Goal: Information Seeking & Learning: Learn about a topic

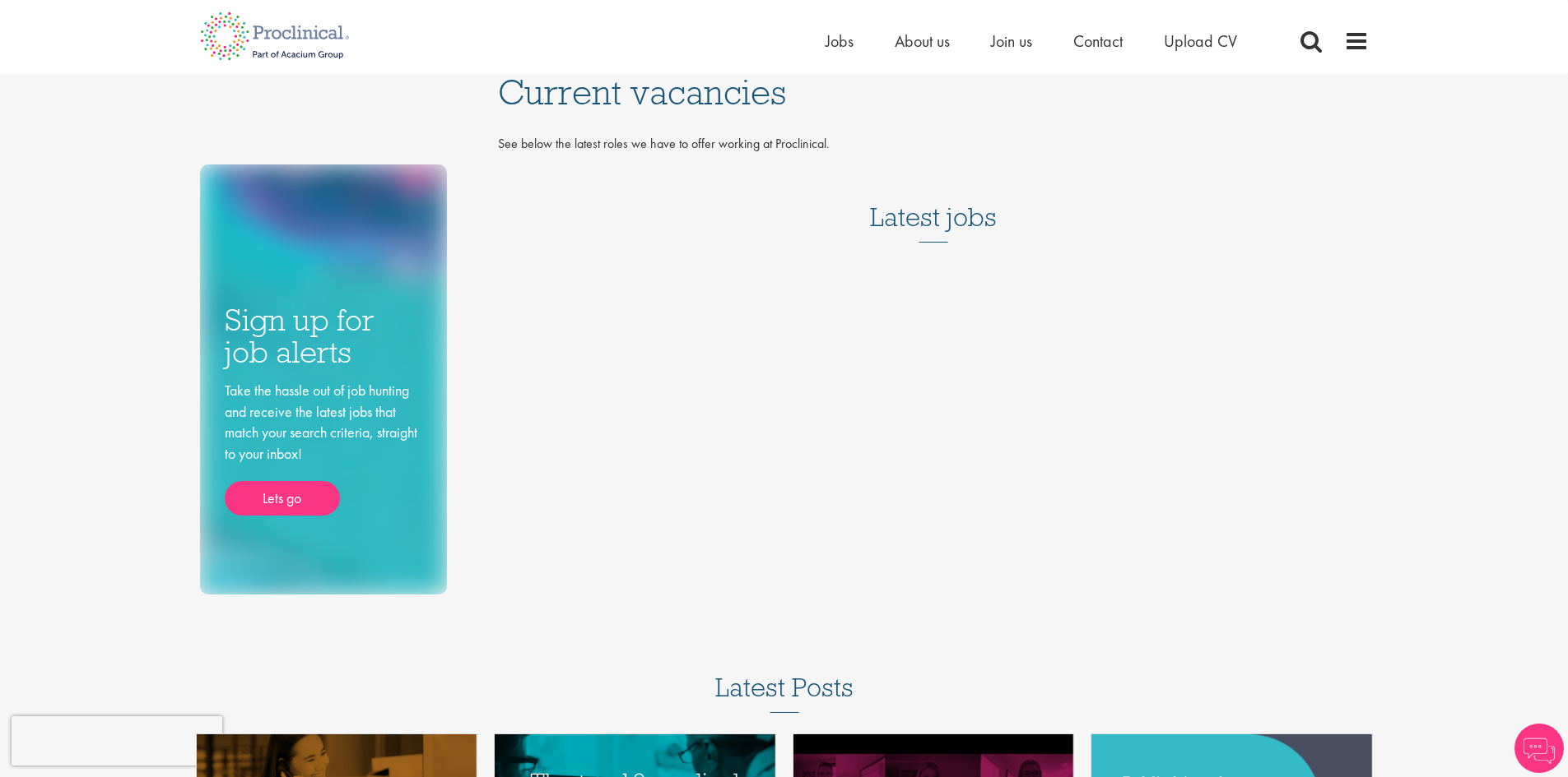
drag, startPoint x: 622, startPoint y: 139, endPoint x: 624, endPoint y: 163, distance: 24.1
click at [622, 143] on p "See below the latest roles we have to offer working at Proclinical." at bounding box center [933, 144] width 871 height 19
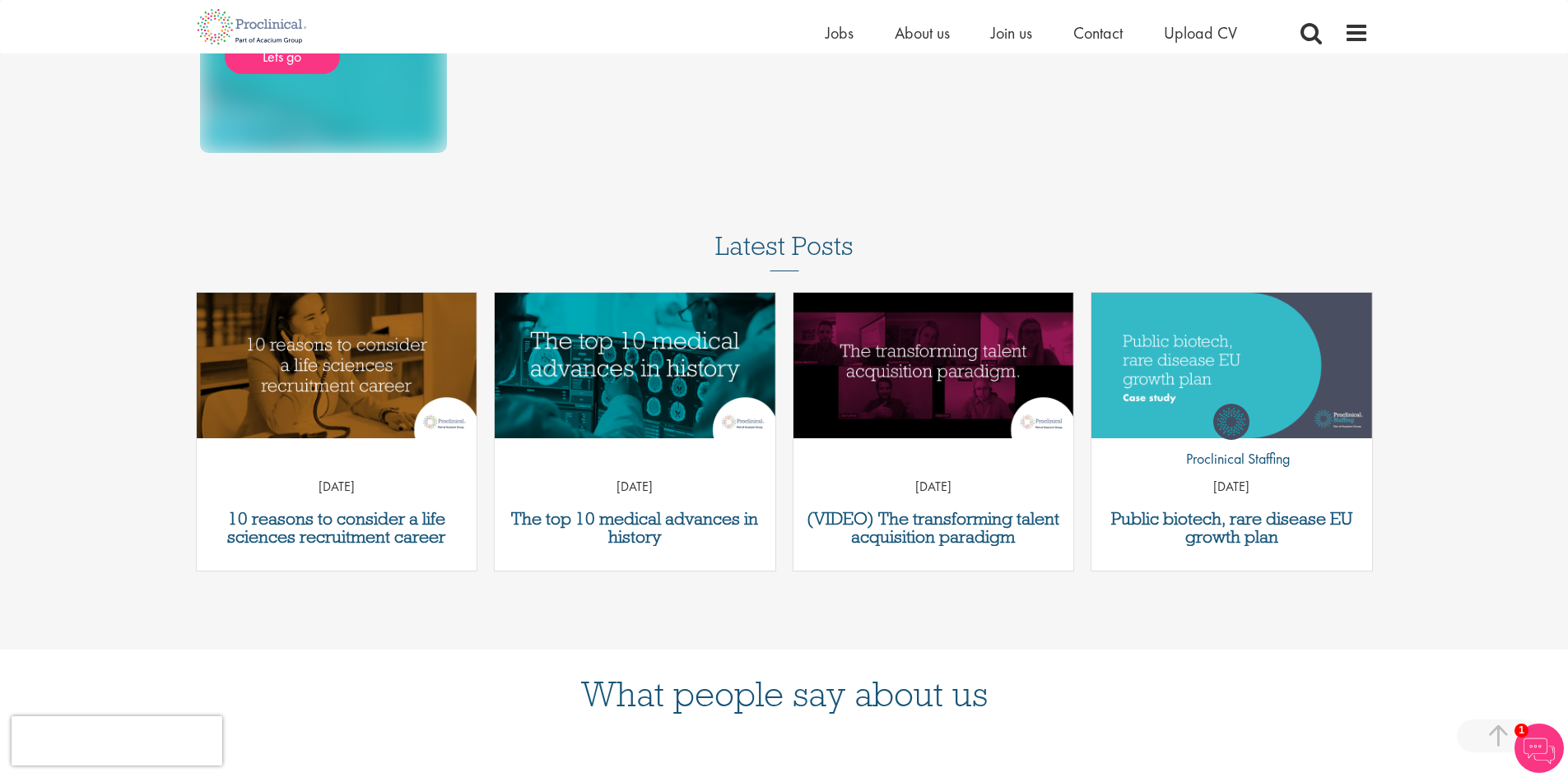
scroll to position [383, 0]
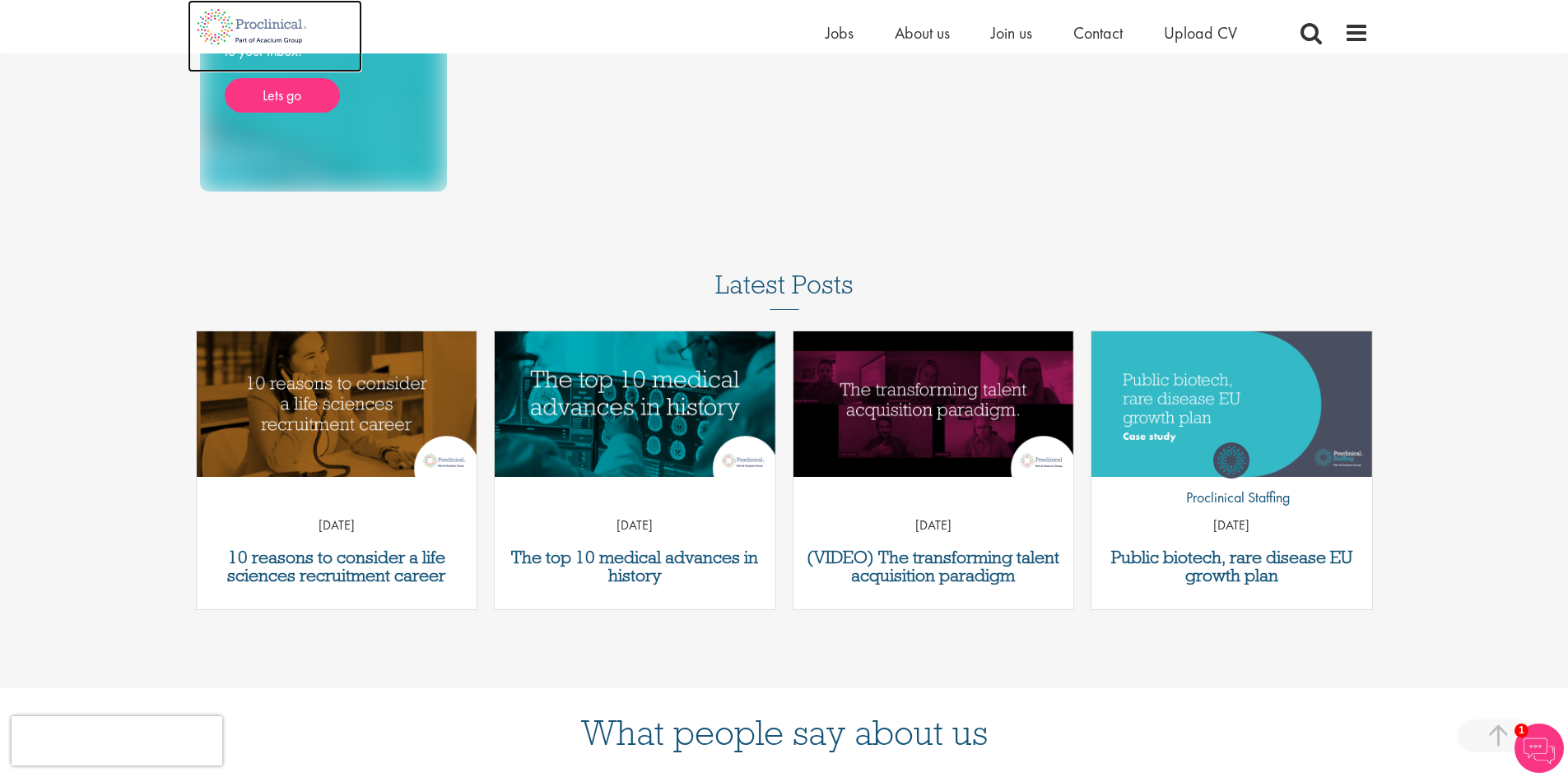
click at [259, 30] on img at bounding box center [252, 26] width 129 height 53
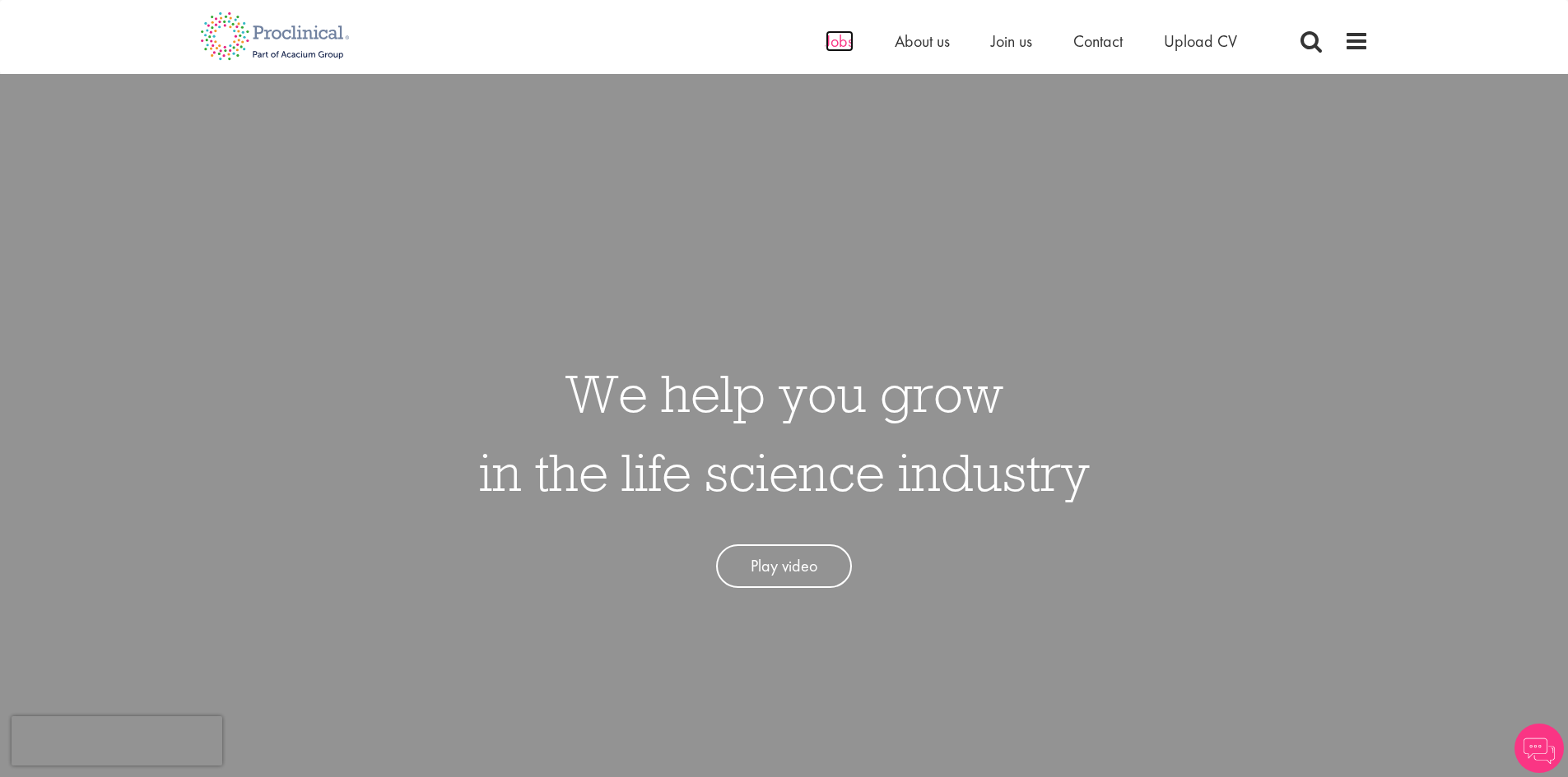
click at [841, 43] on span "Jobs" at bounding box center [839, 41] width 28 height 22
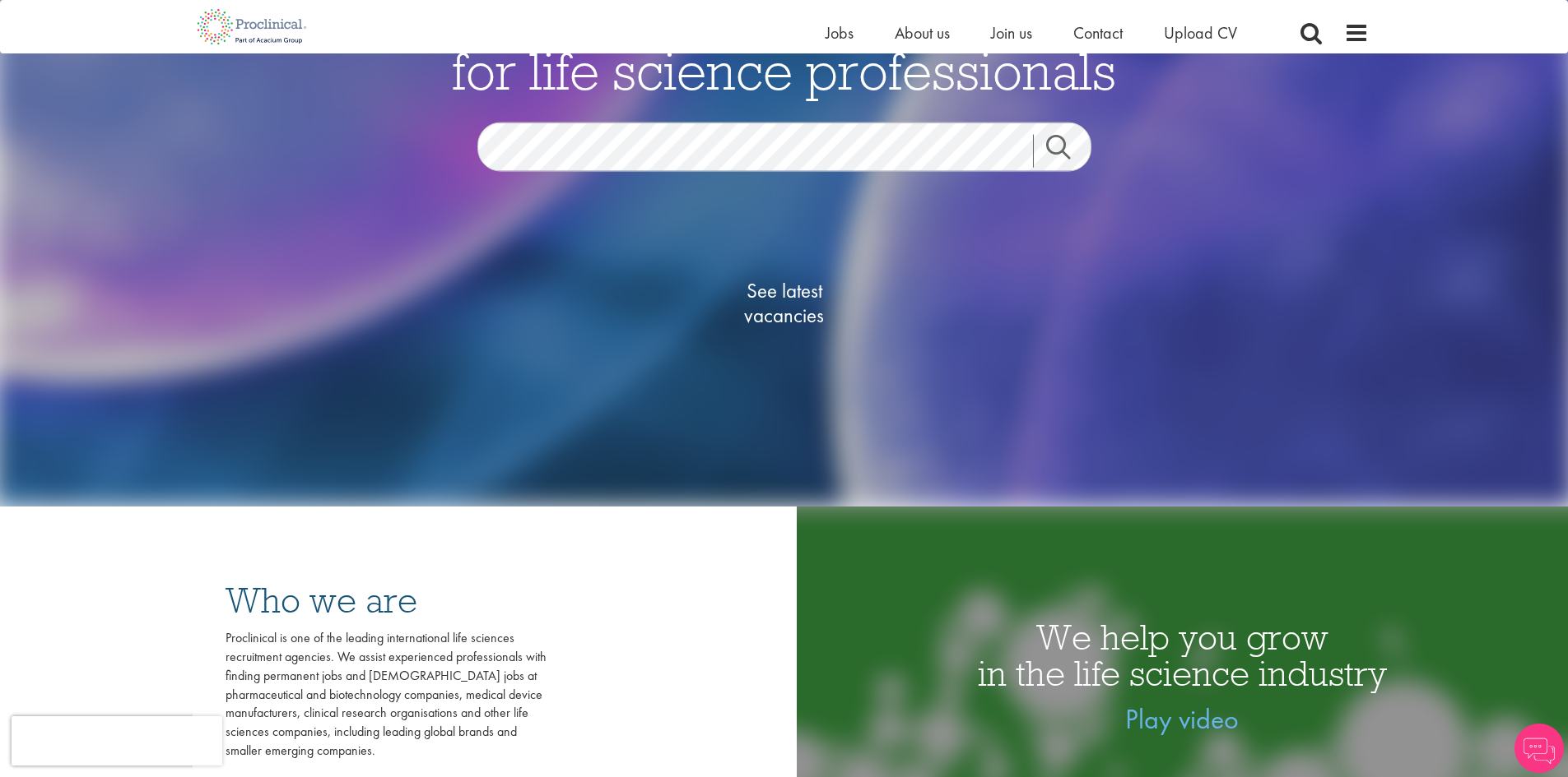
scroll to position [247, 0]
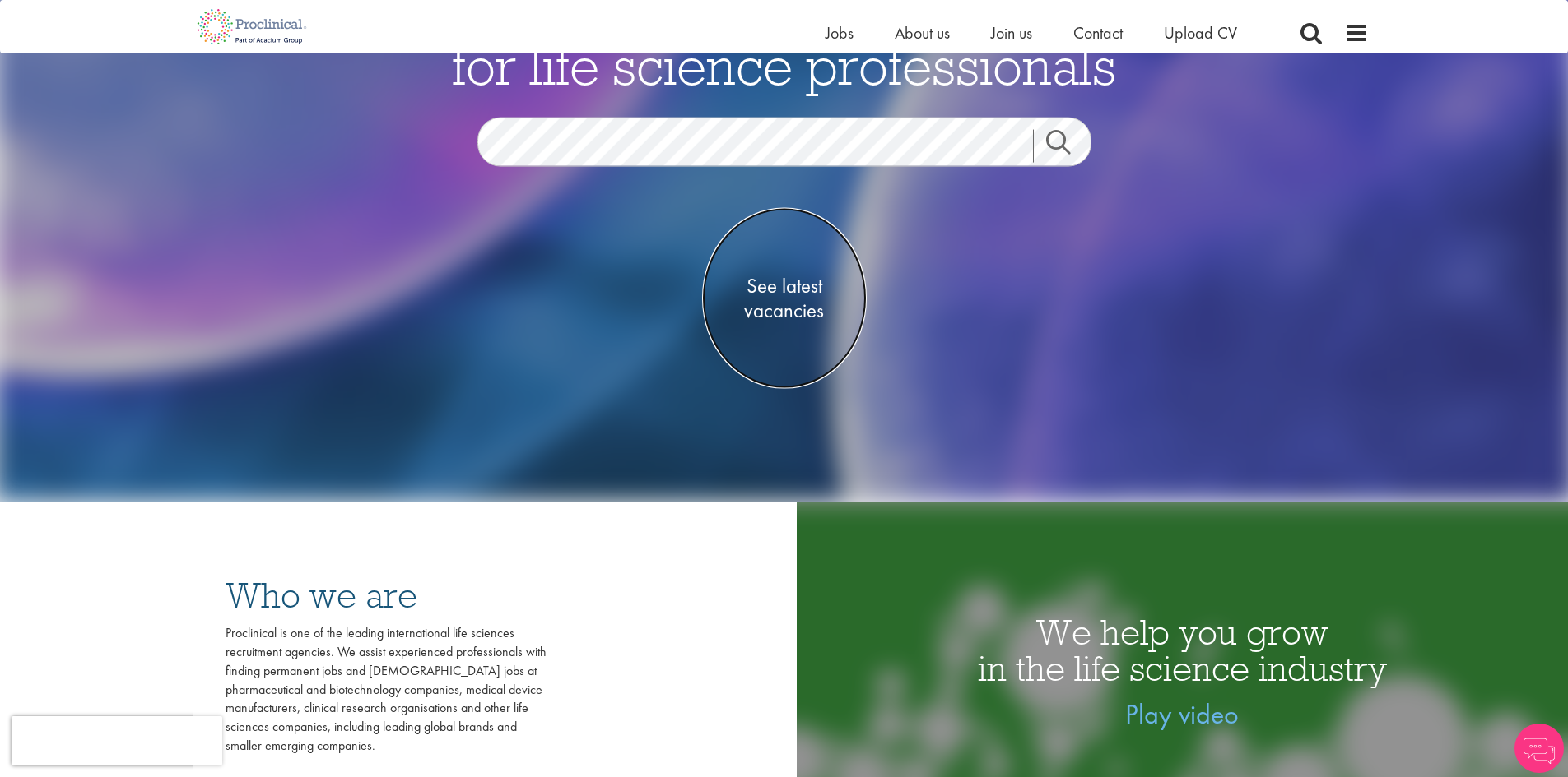
click at [764, 305] on span "See latest vacancies" at bounding box center [784, 298] width 165 height 50
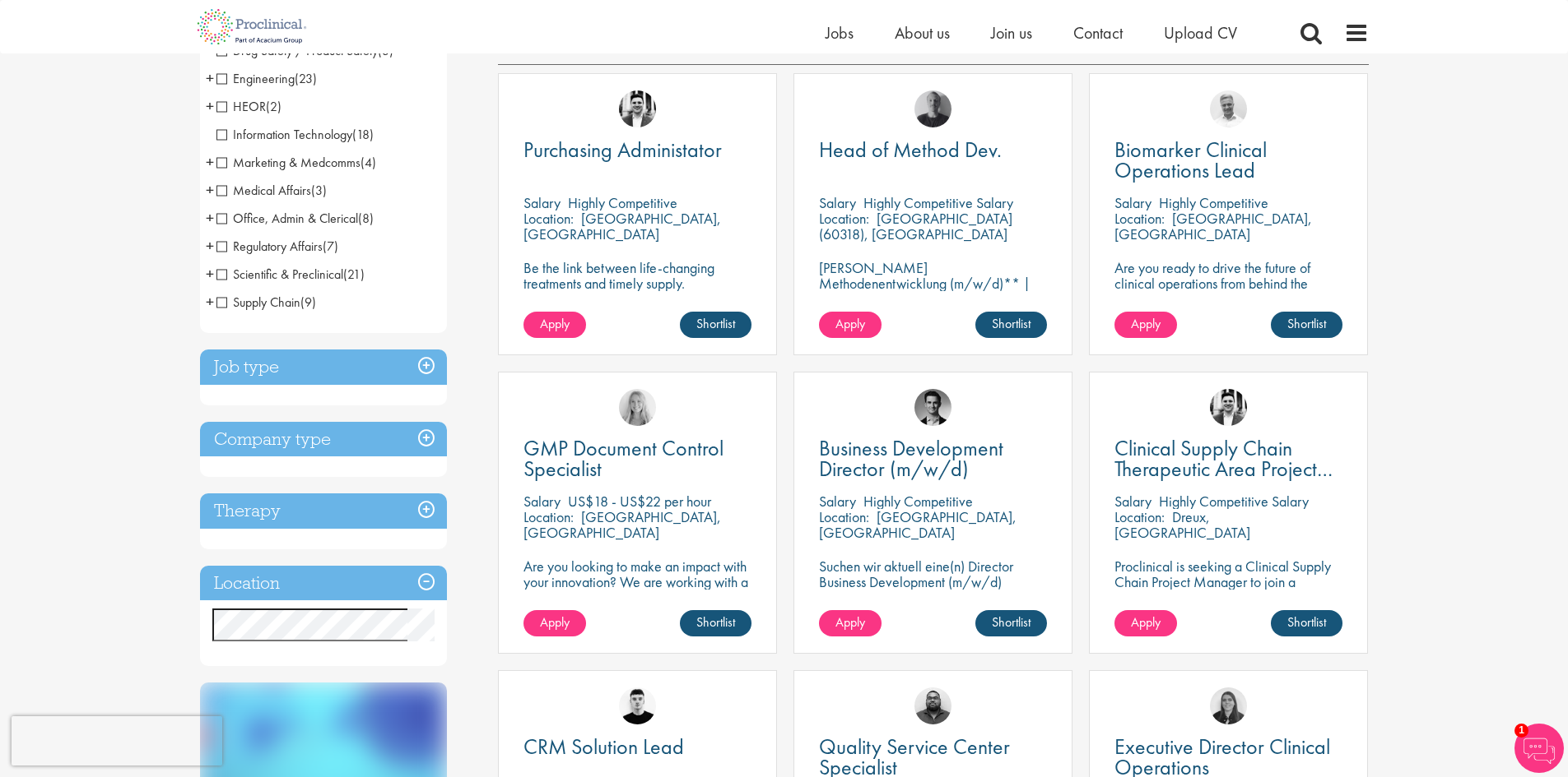
scroll to position [329, 0]
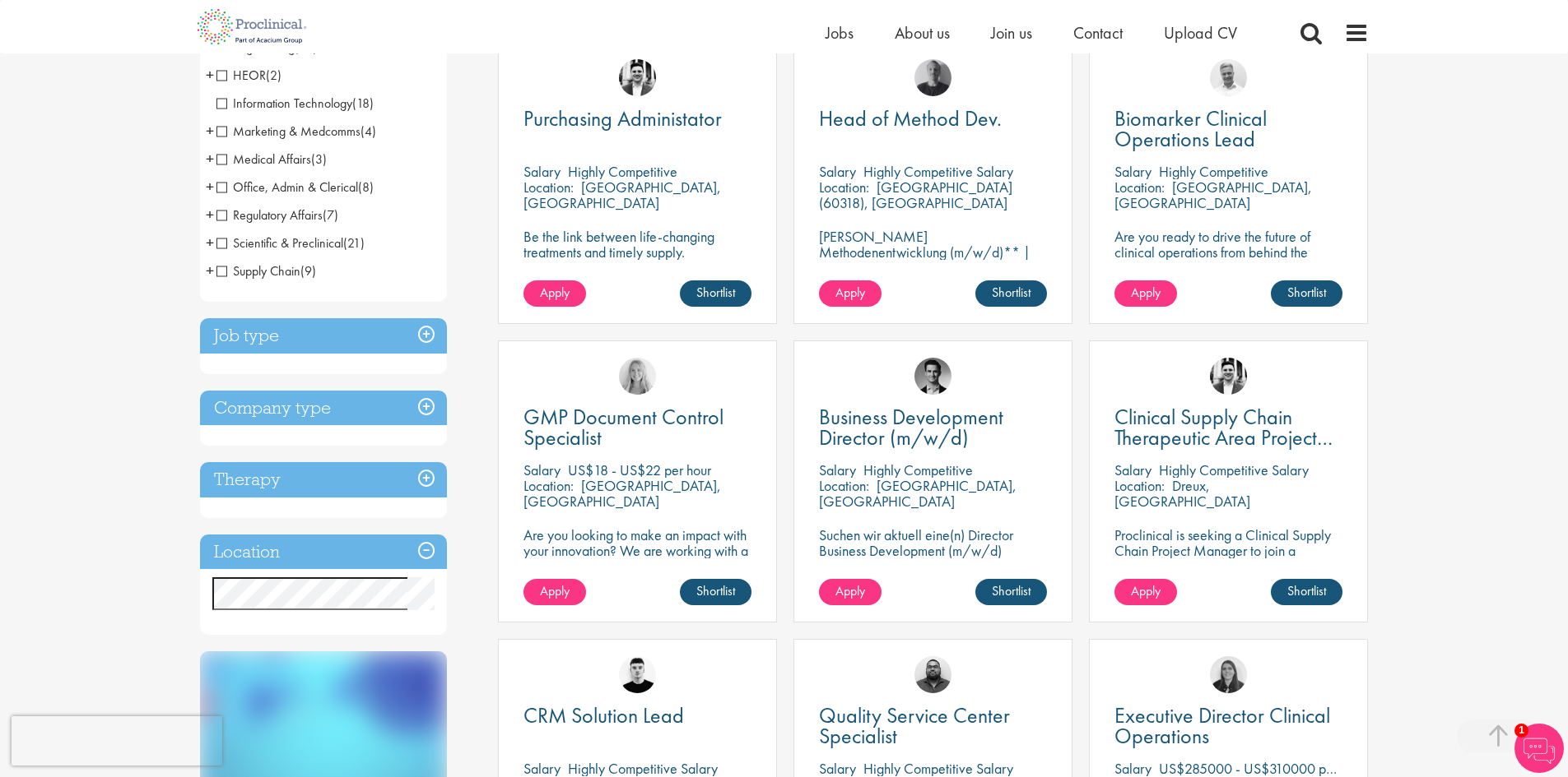
click at [378, 339] on h3 "Job type" at bounding box center [324, 336] width 247 height 36
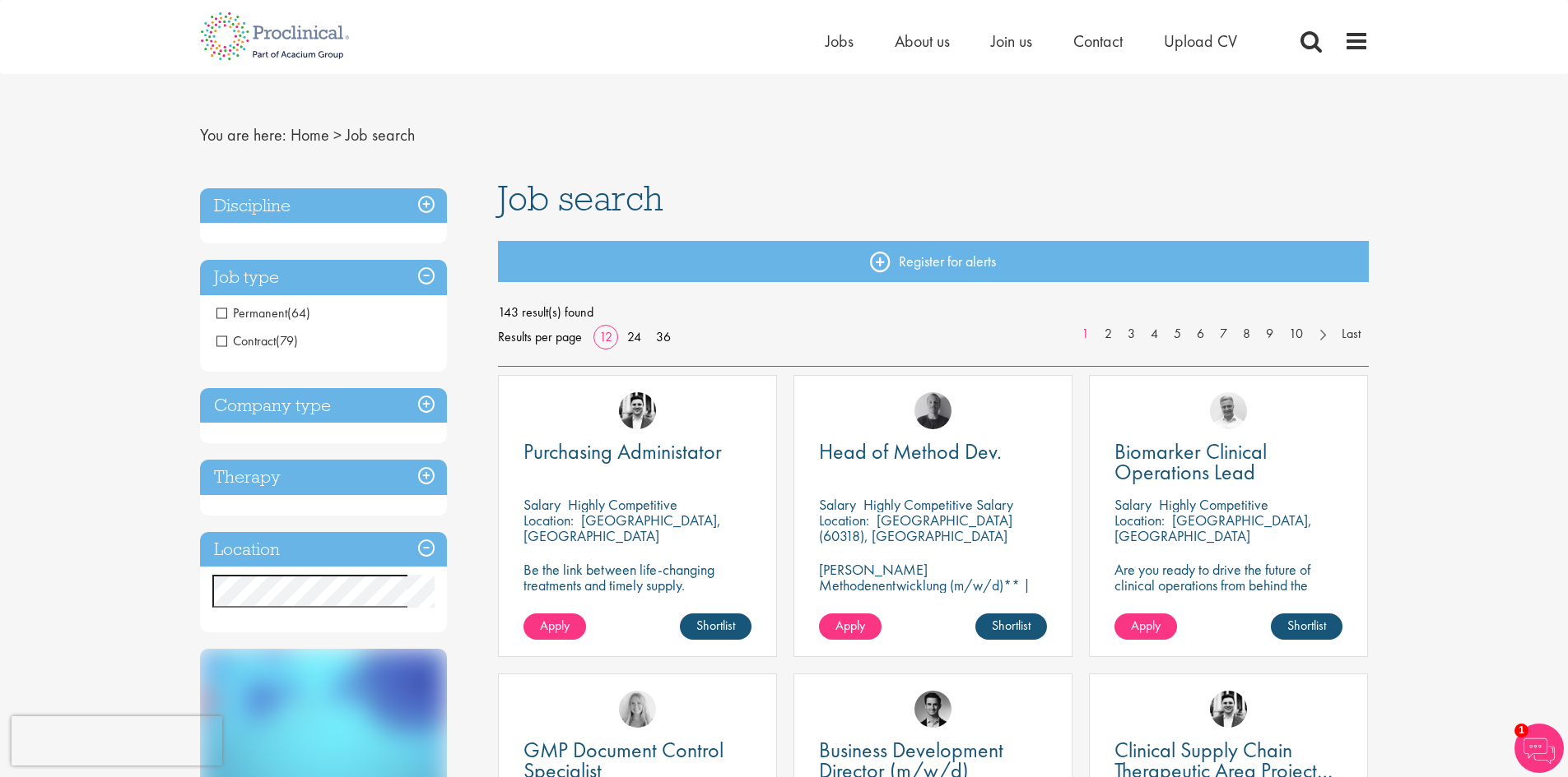
scroll to position [0, 0]
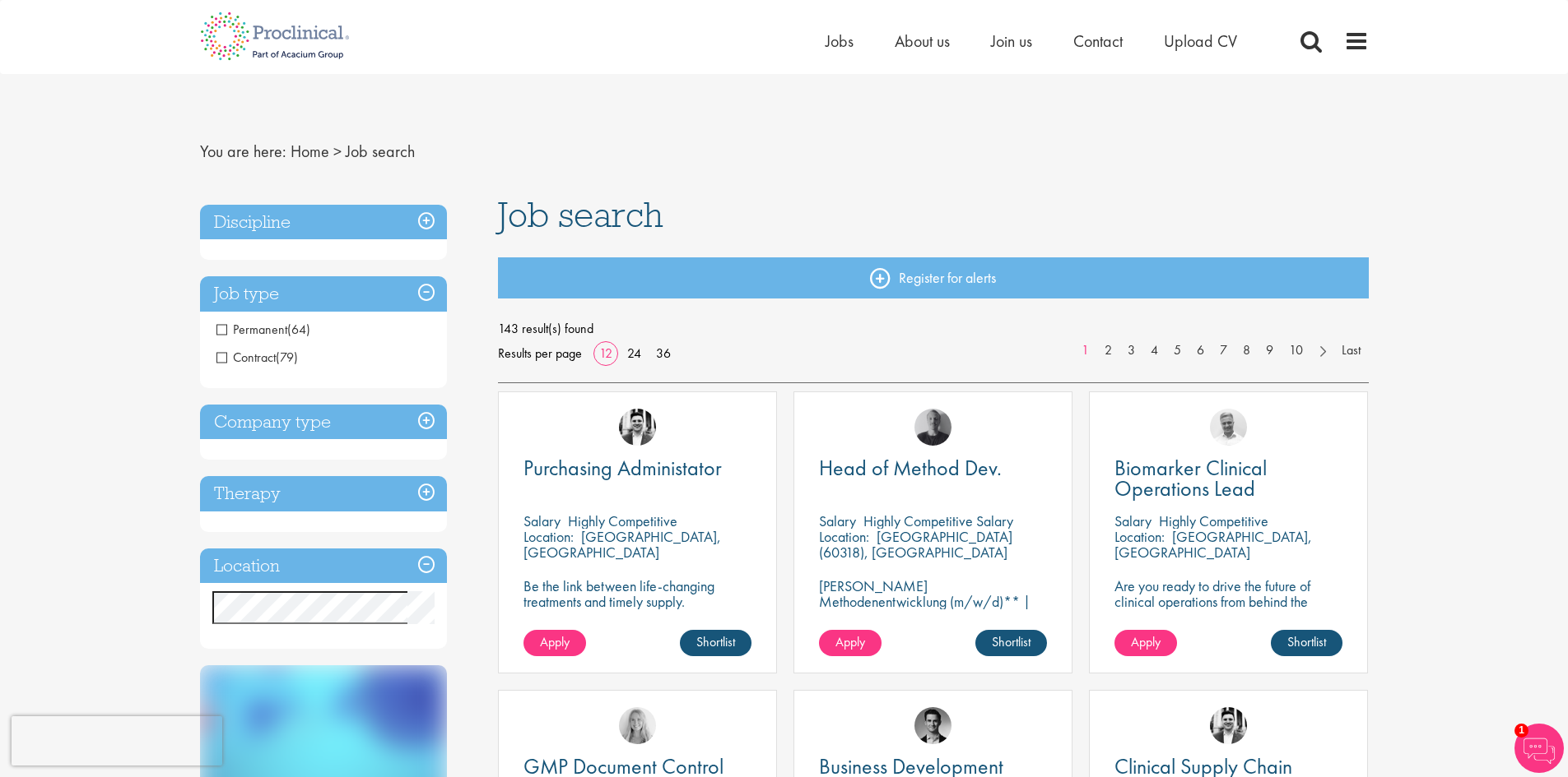
click at [331, 219] on h3 "Discipline" at bounding box center [324, 222] width 247 height 36
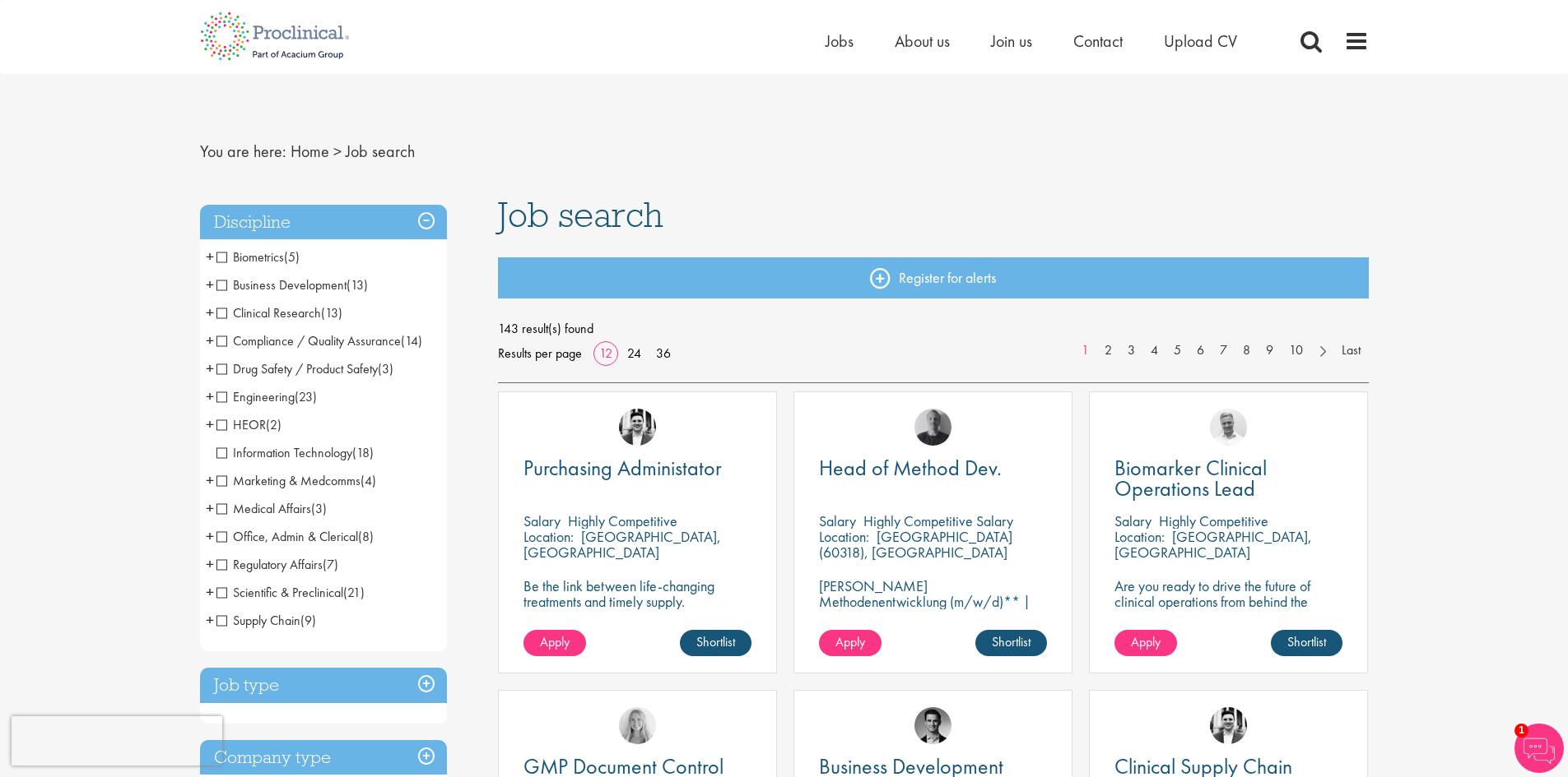
click at [266, 314] on span "Clinical Research" at bounding box center [269, 313] width 104 height 17
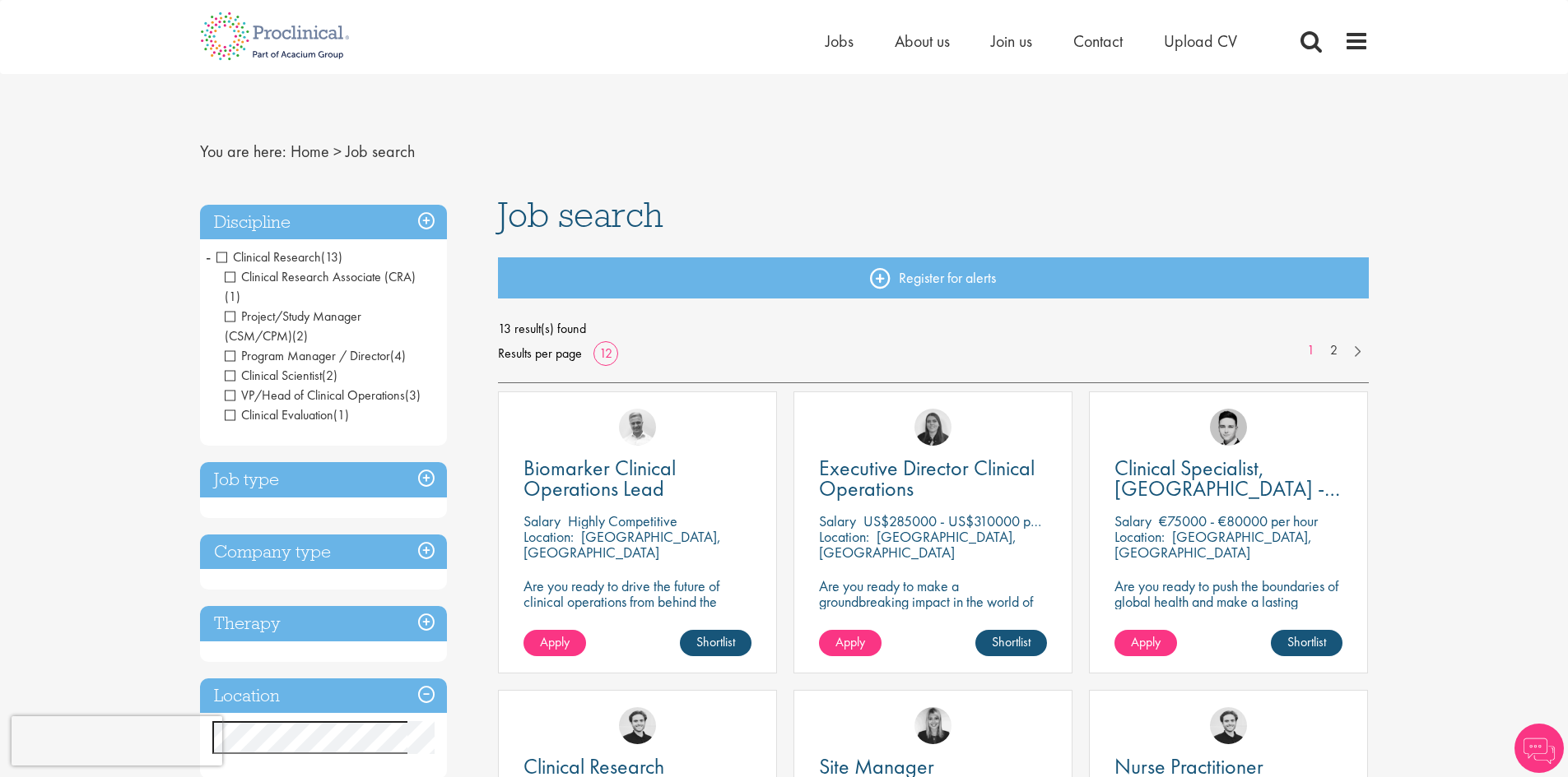
click at [253, 252] on span "Clinical Research" at bounding box center [269, 258] width 104 height 17
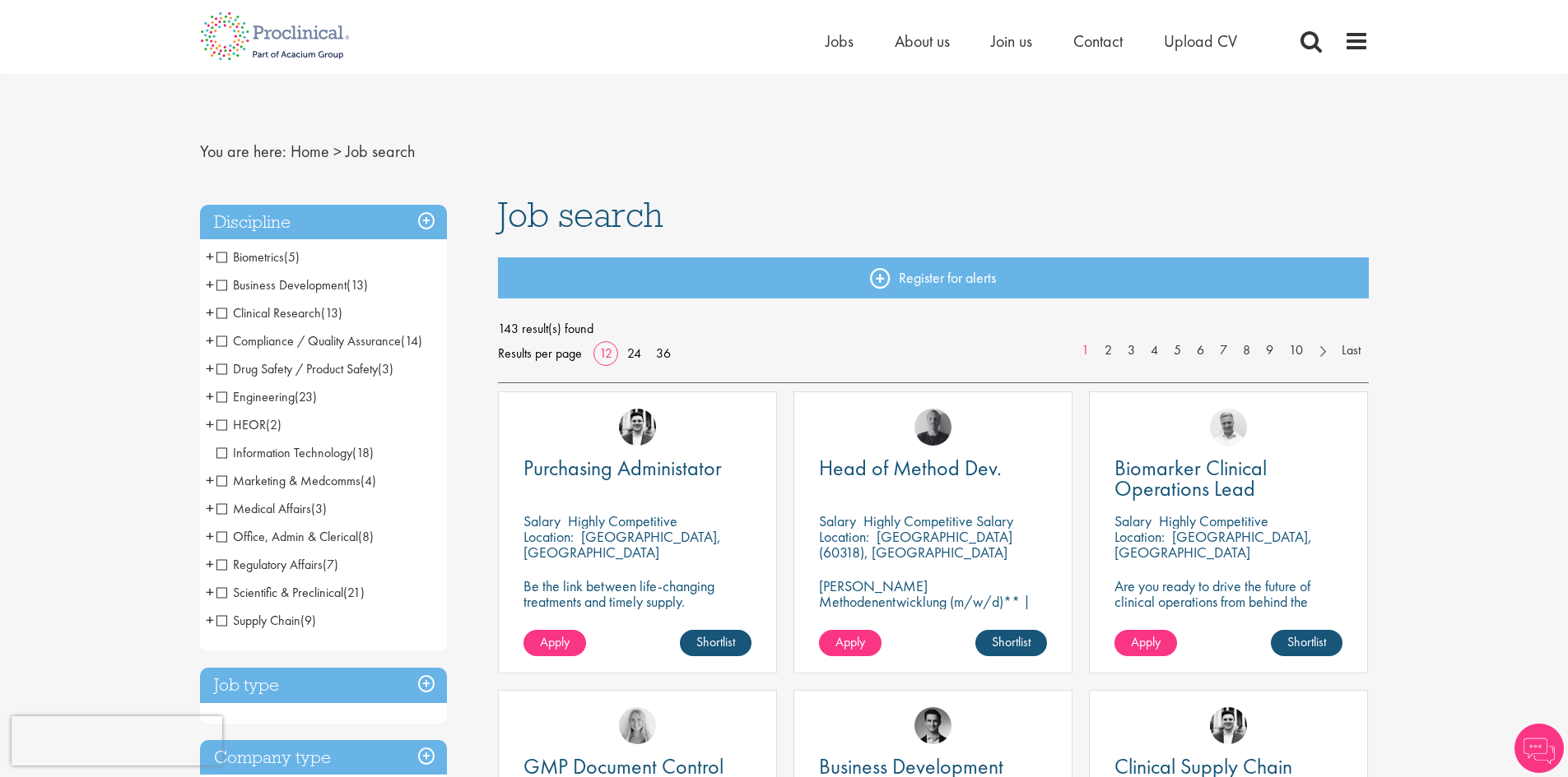
click at [206, 310] on span "+" at bounding box center [209, 312] width 8 height 24
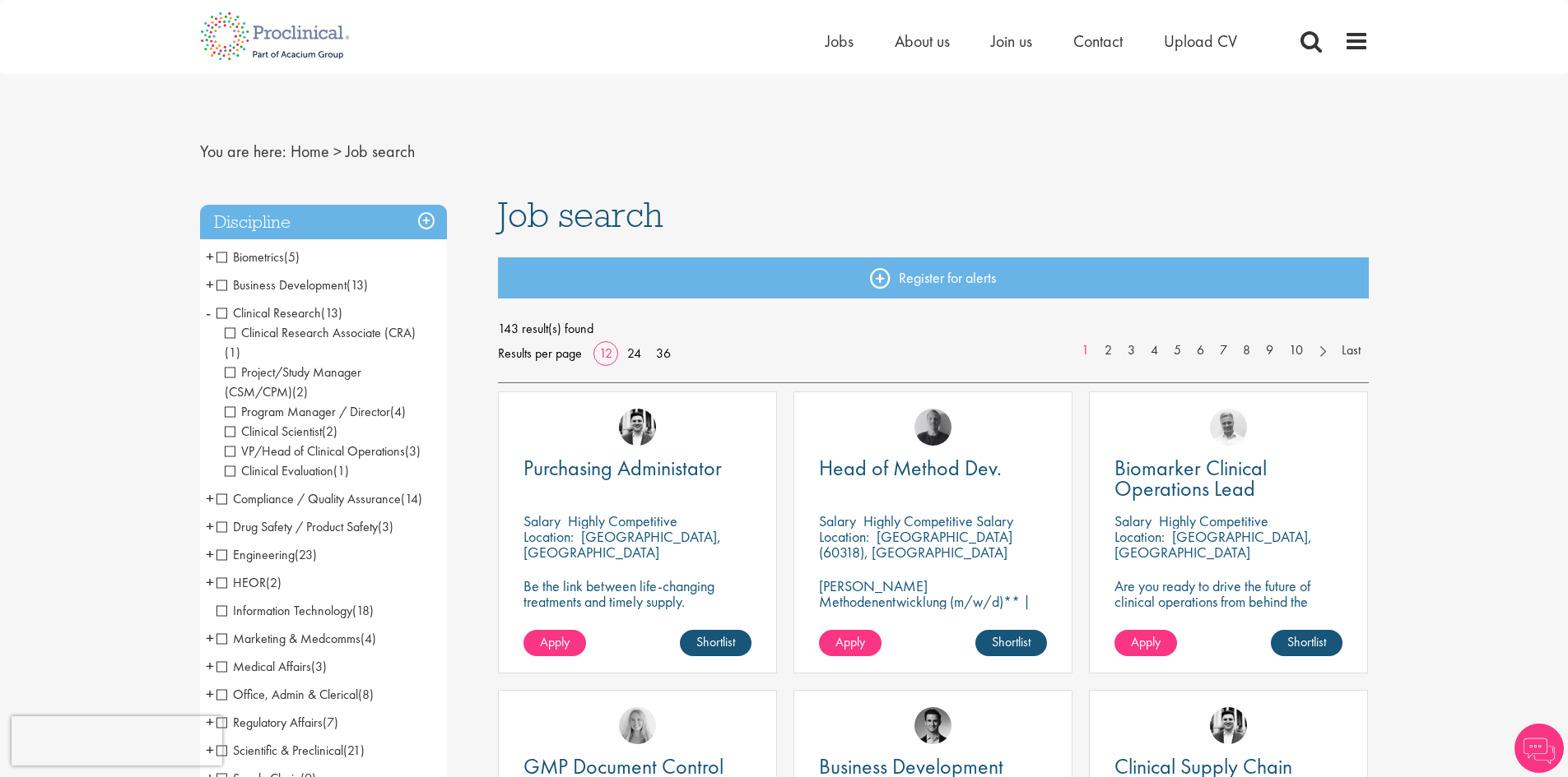
click at [206, 310] on span "-" at bounding box center [208, 312] width 5 height 24
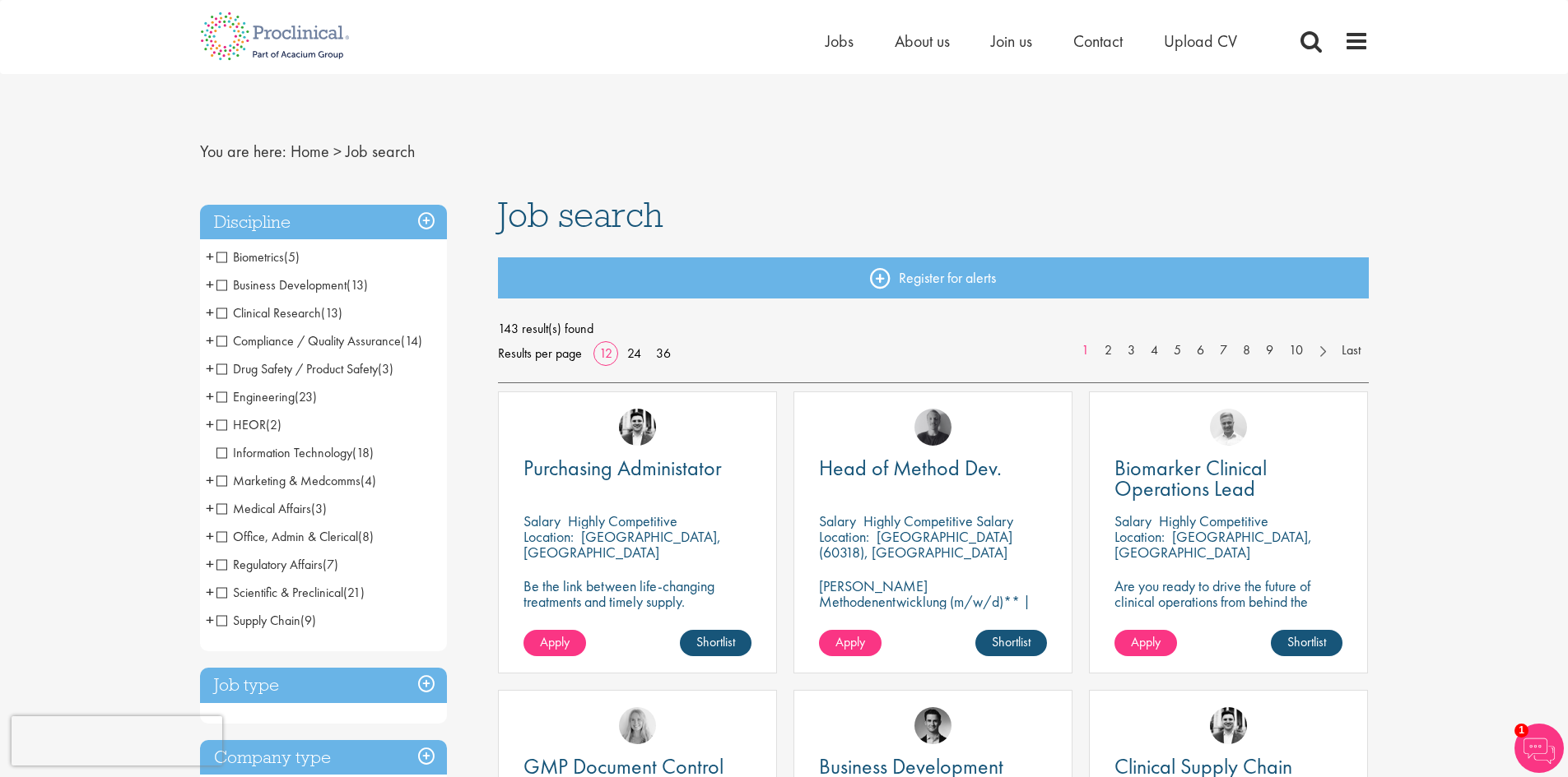
click at [207, 367] on span "+" at bounding box center [209, 368] width 8 height 24
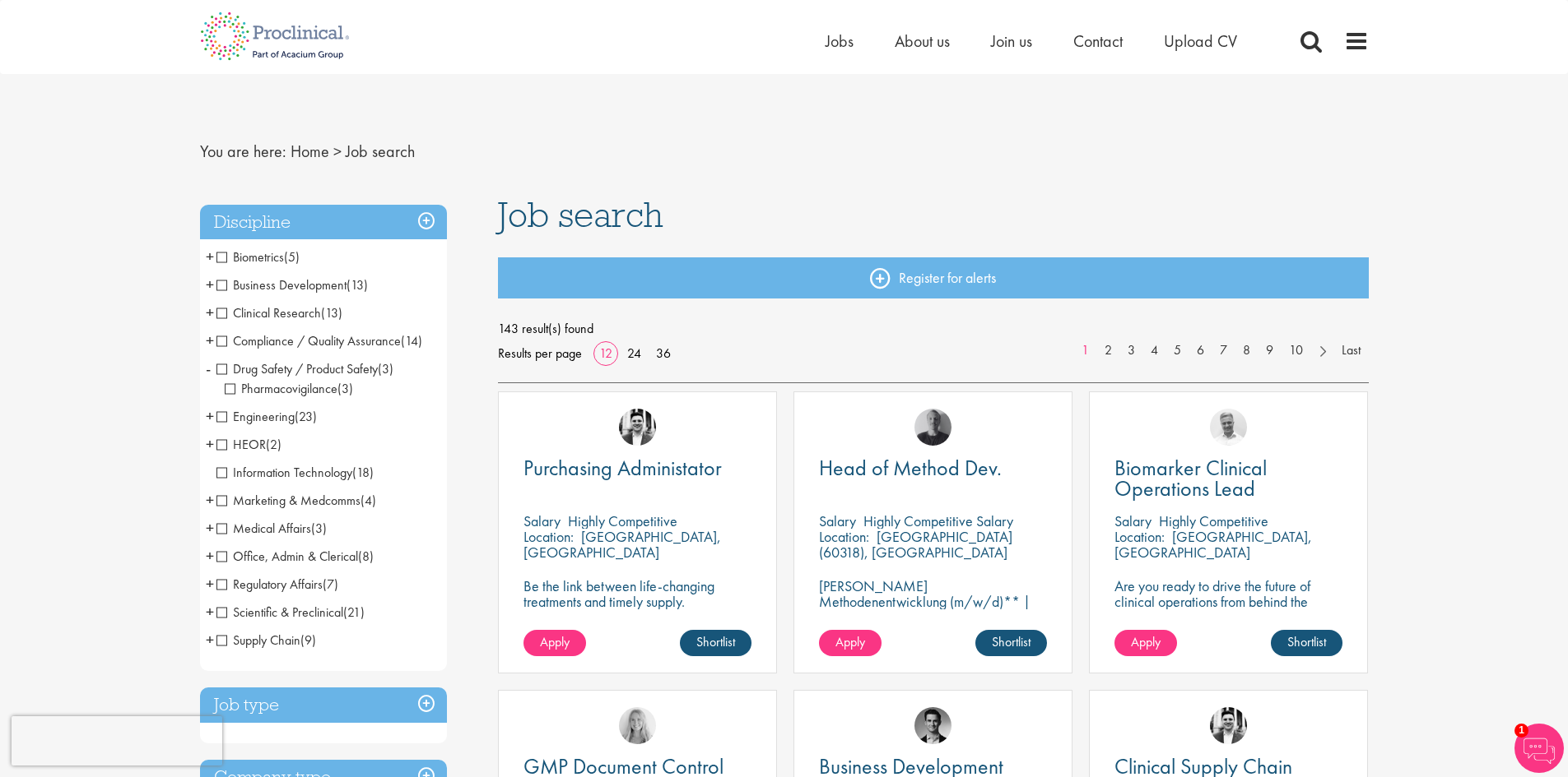
click at [207, 367] on span "-" at bounding box center [208, 368] width 5 height 24
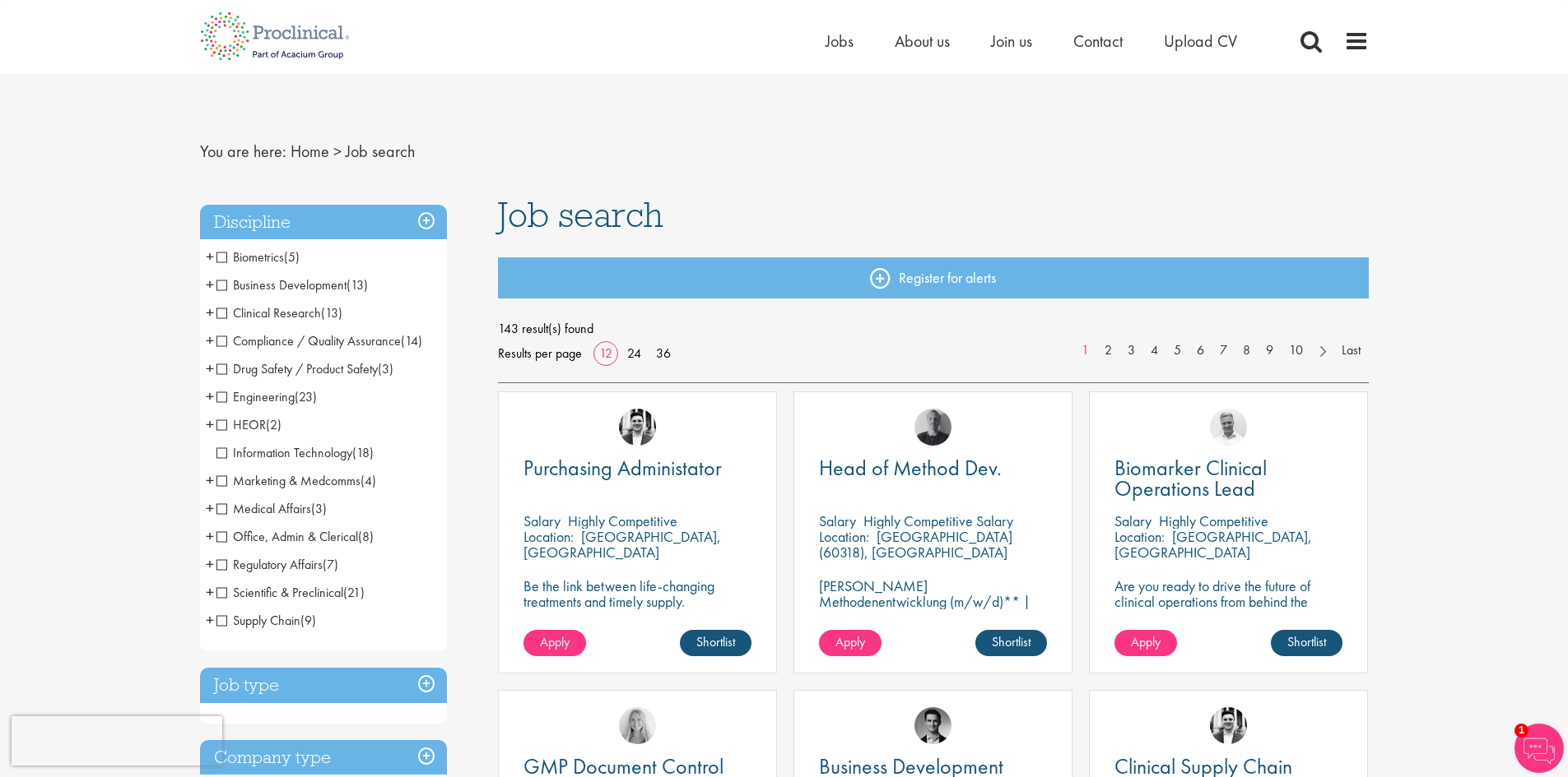
click at [209, 392] on span "+" at bounding box center [209, 396] width 8 height 24
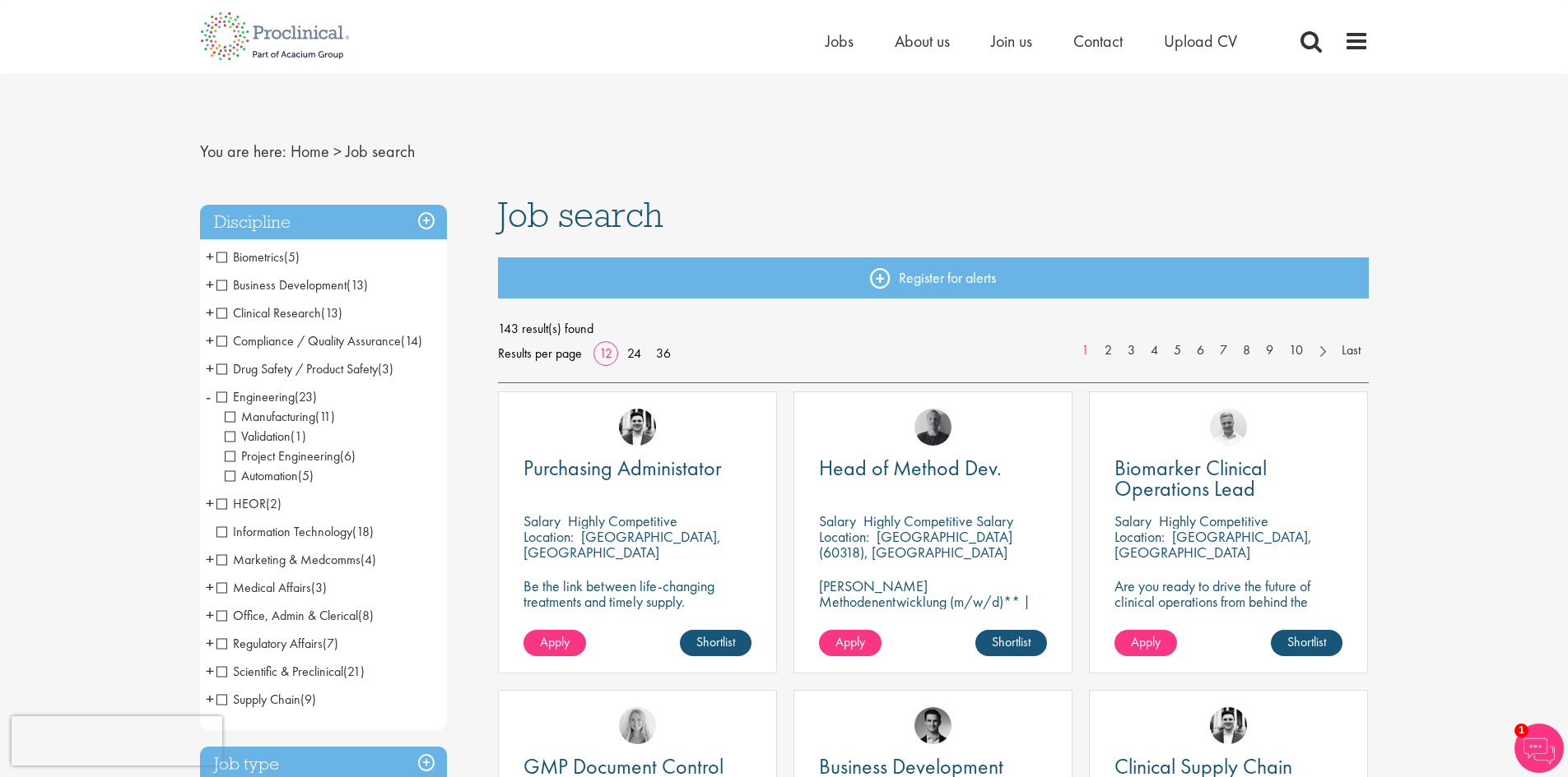
click at [220, 399] on span "Engineering" at bounding box center [256, 397] width 78 height 17
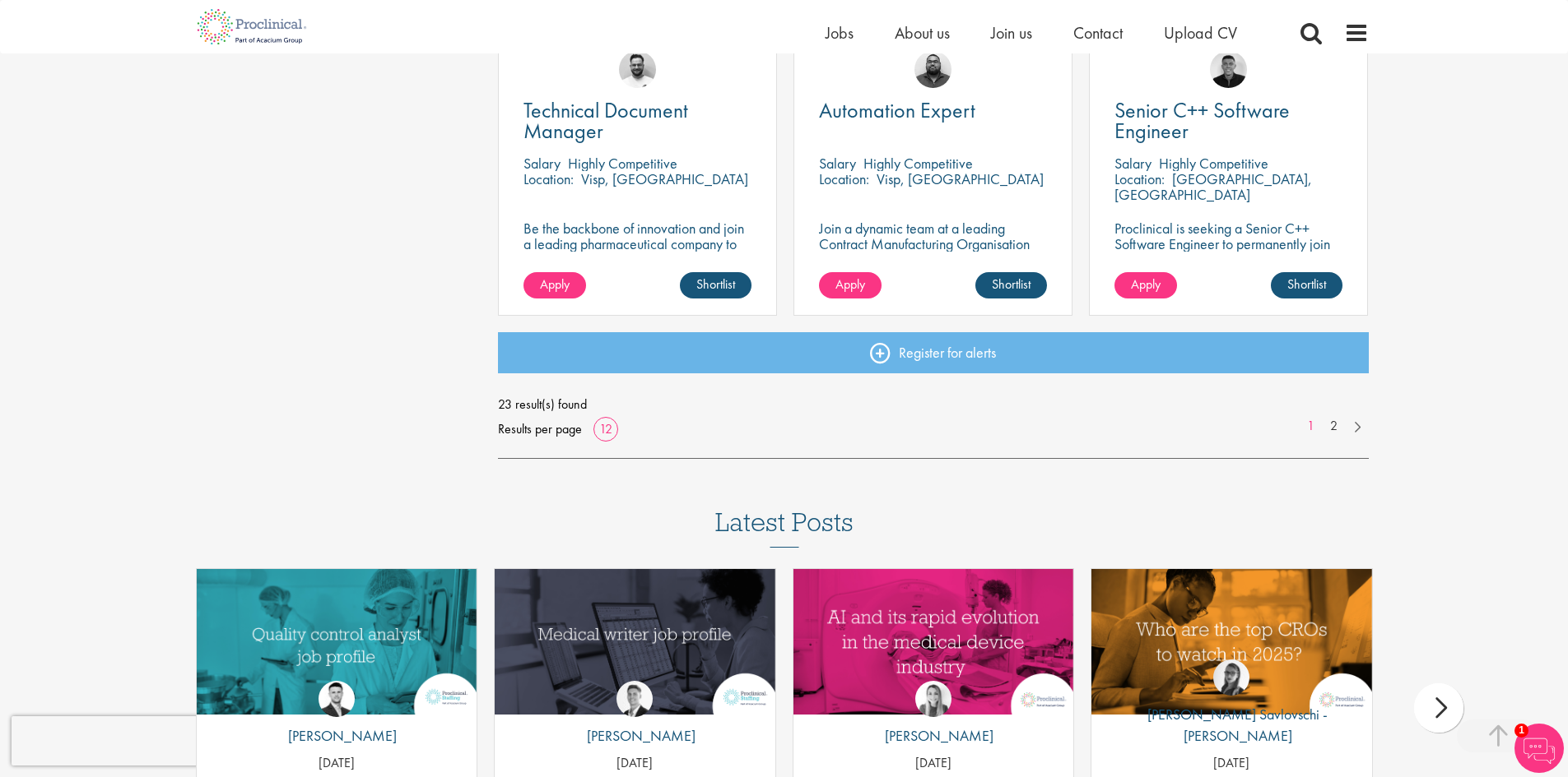
scroll to position [1234, 0]
click at [1336, 427] on link "2" at bounding box center [1333, 425] width 24 height 19
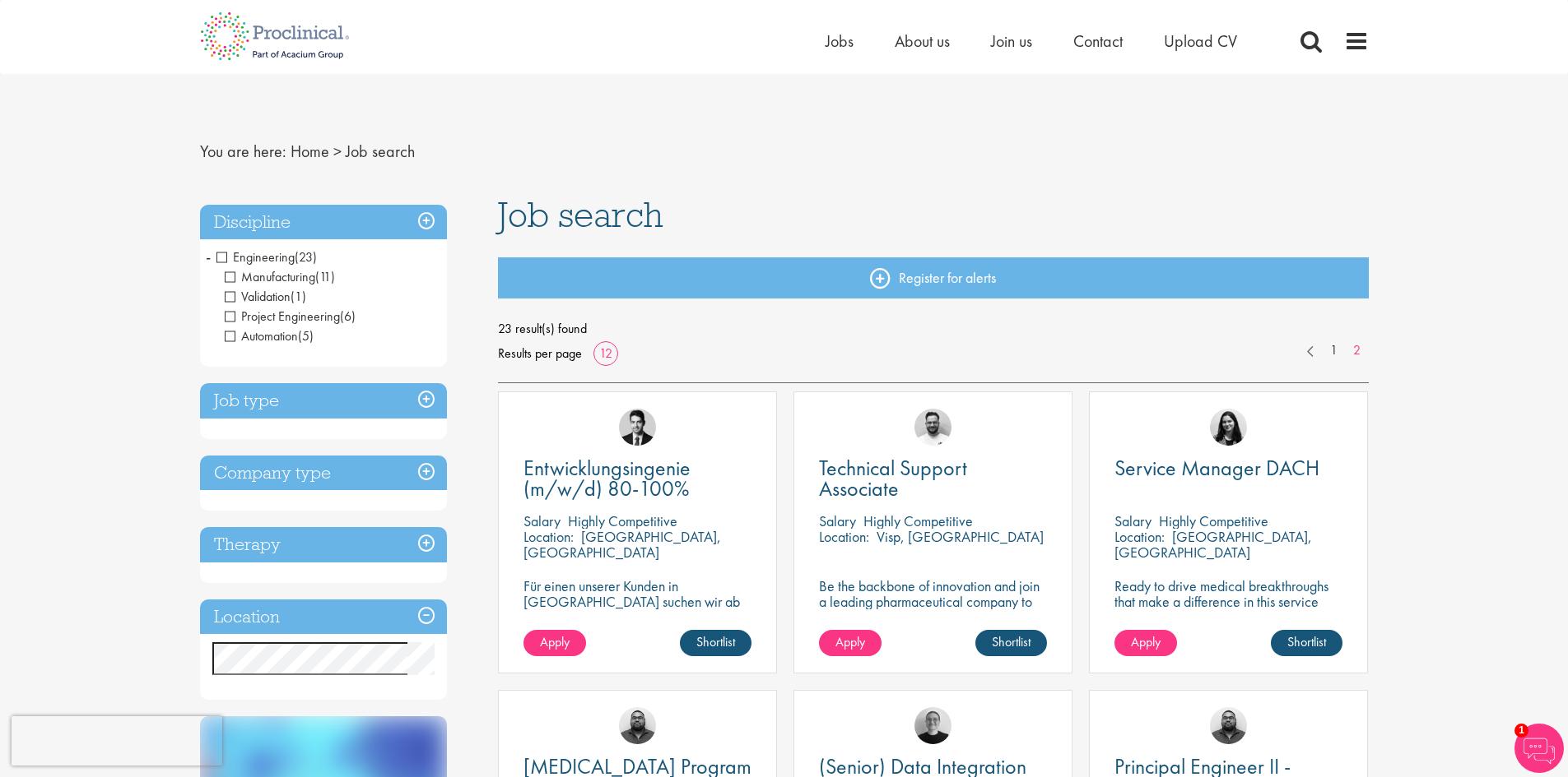
click at [225, 254] on span "Engineering" at bounding box center [256, 258] width 78 height 17
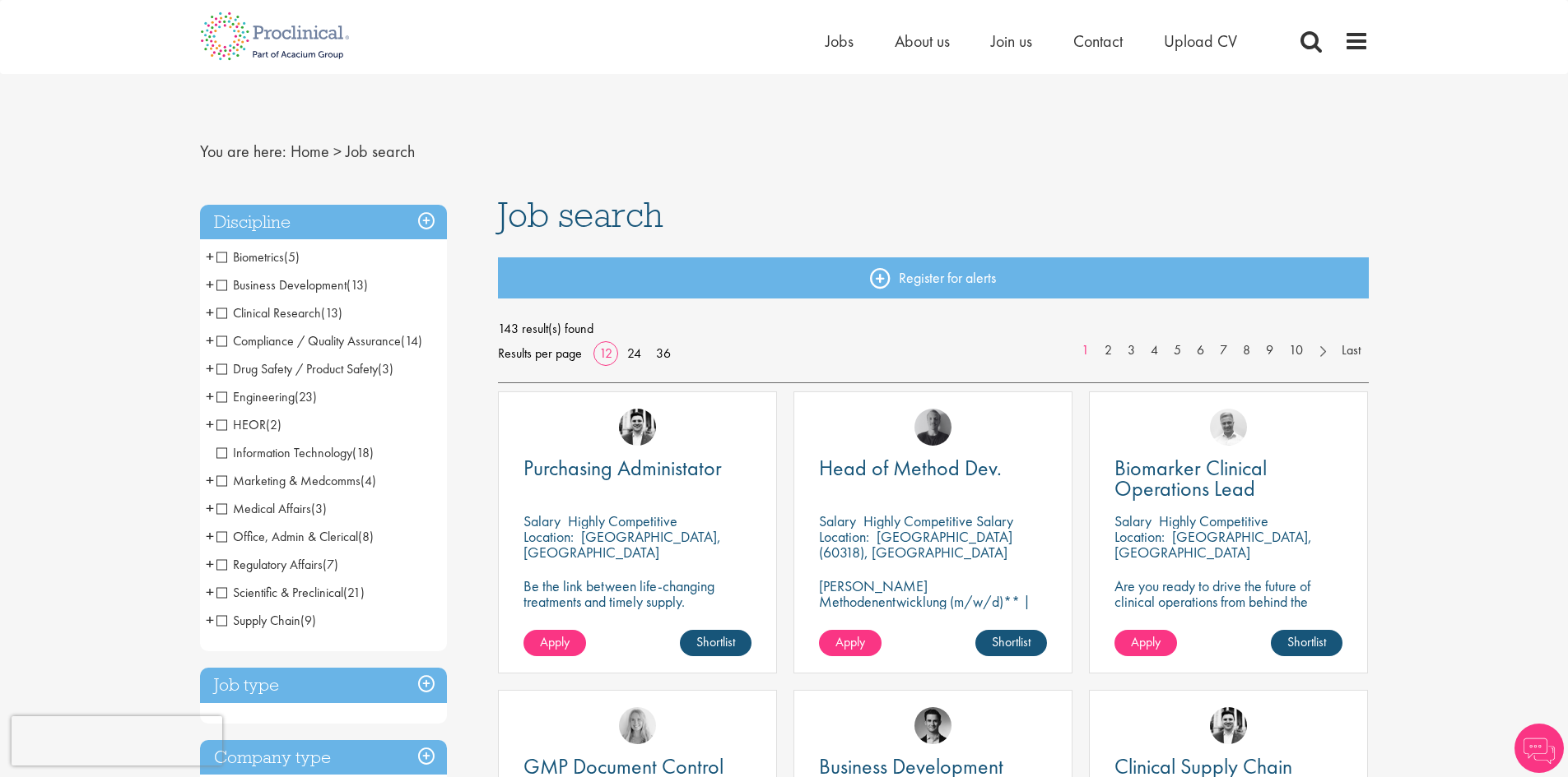
click at [217, 591] on span "Scientific & Preclinical" at bounding box center [280, 593] width 127 height 17
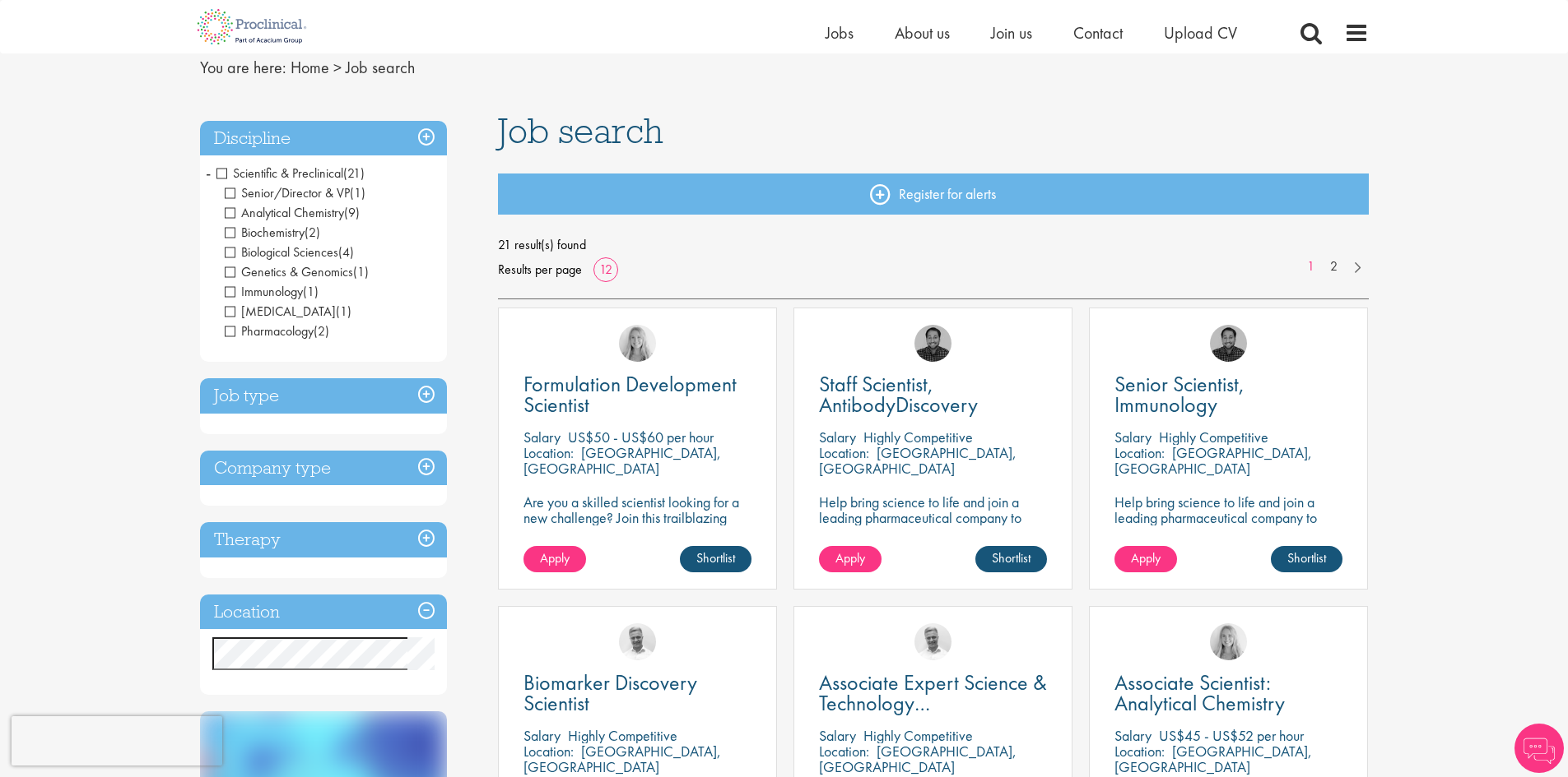
scroll to position [83, 0]
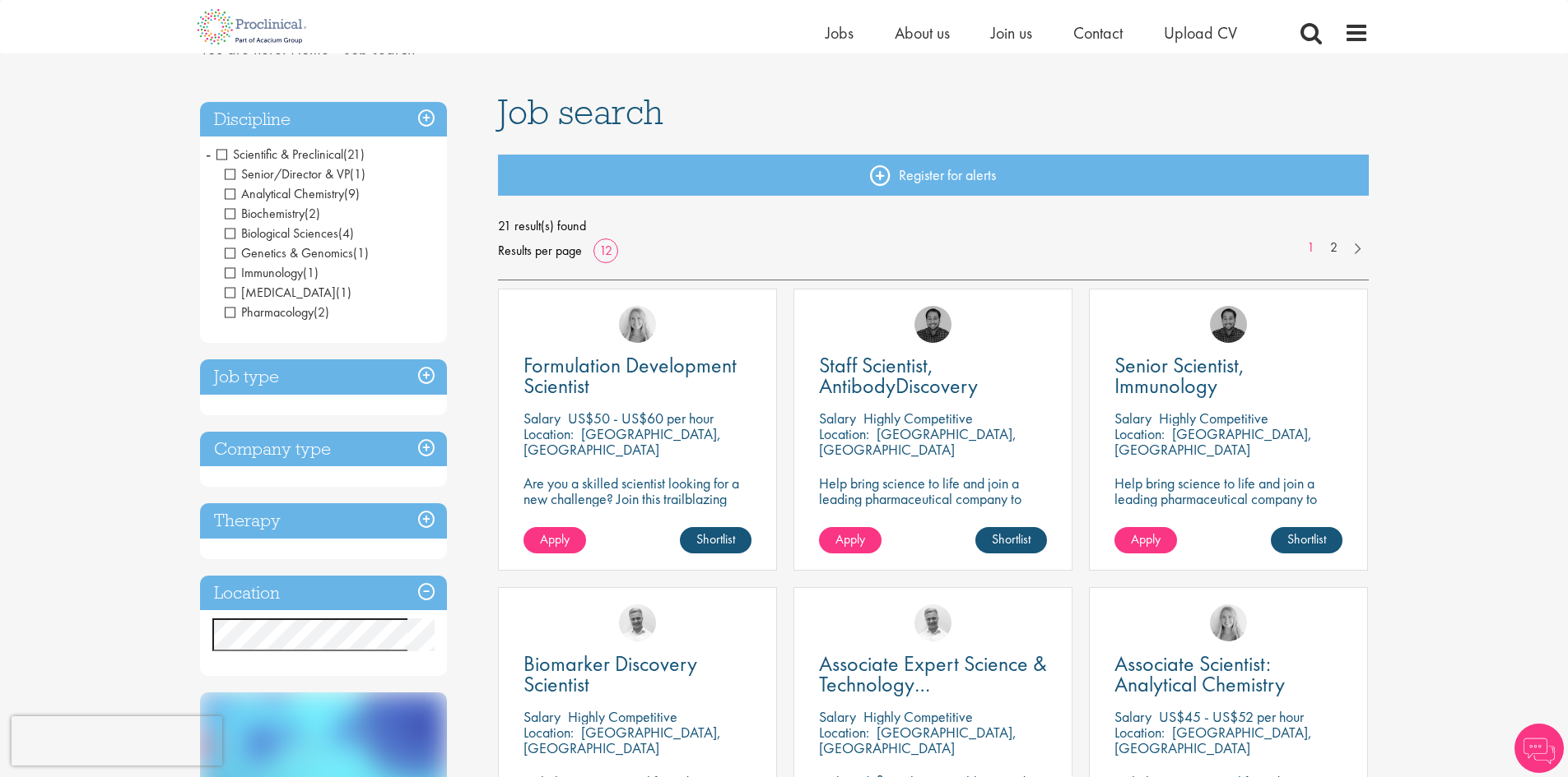
click at [347, 526] on h3 "Therapy" at bounding box center [324, 521] width 247 height 36
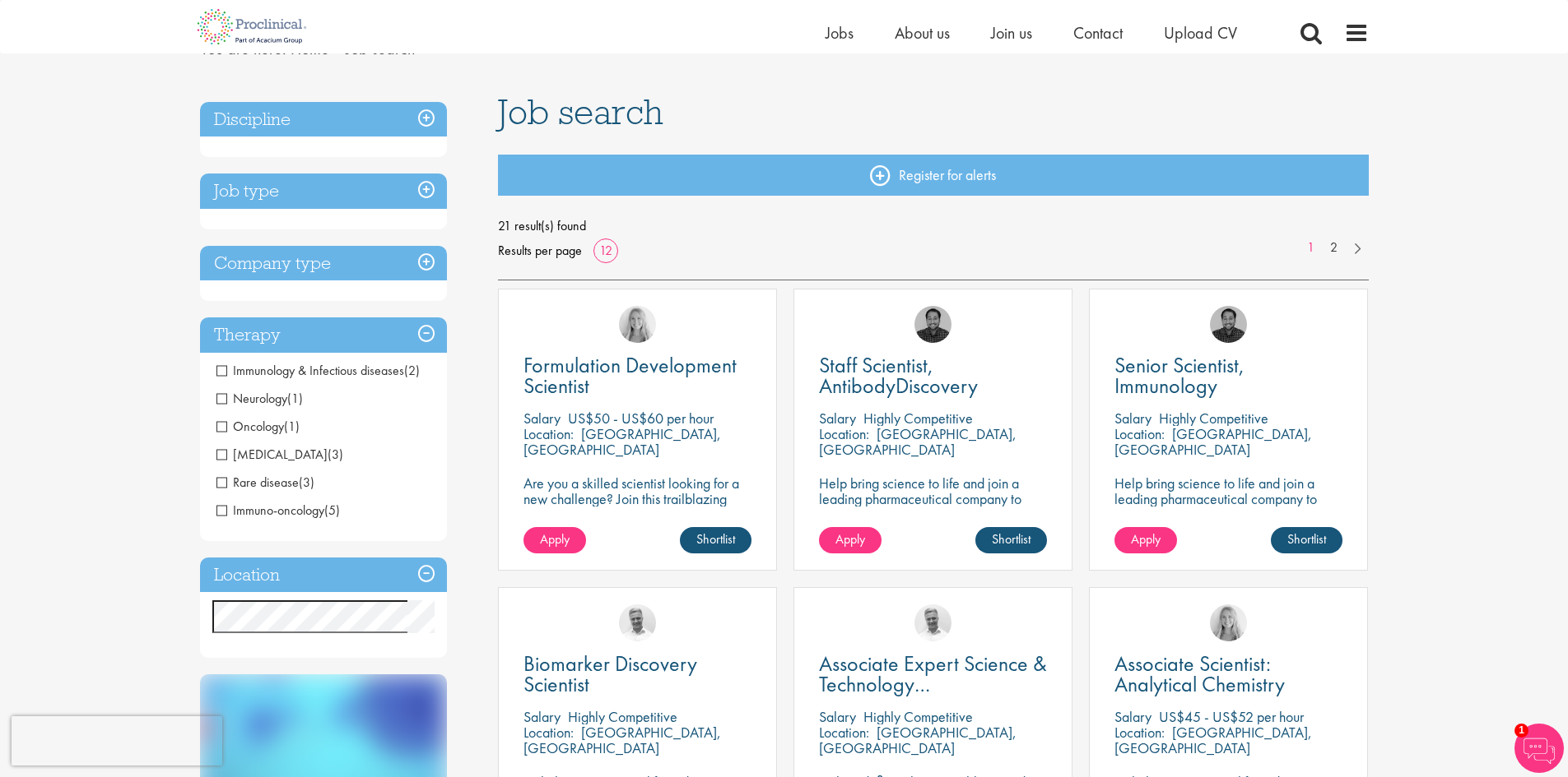
click at [328, 343] on h3 "Therapy" at bounding box center [324, 335] width 247 height 36
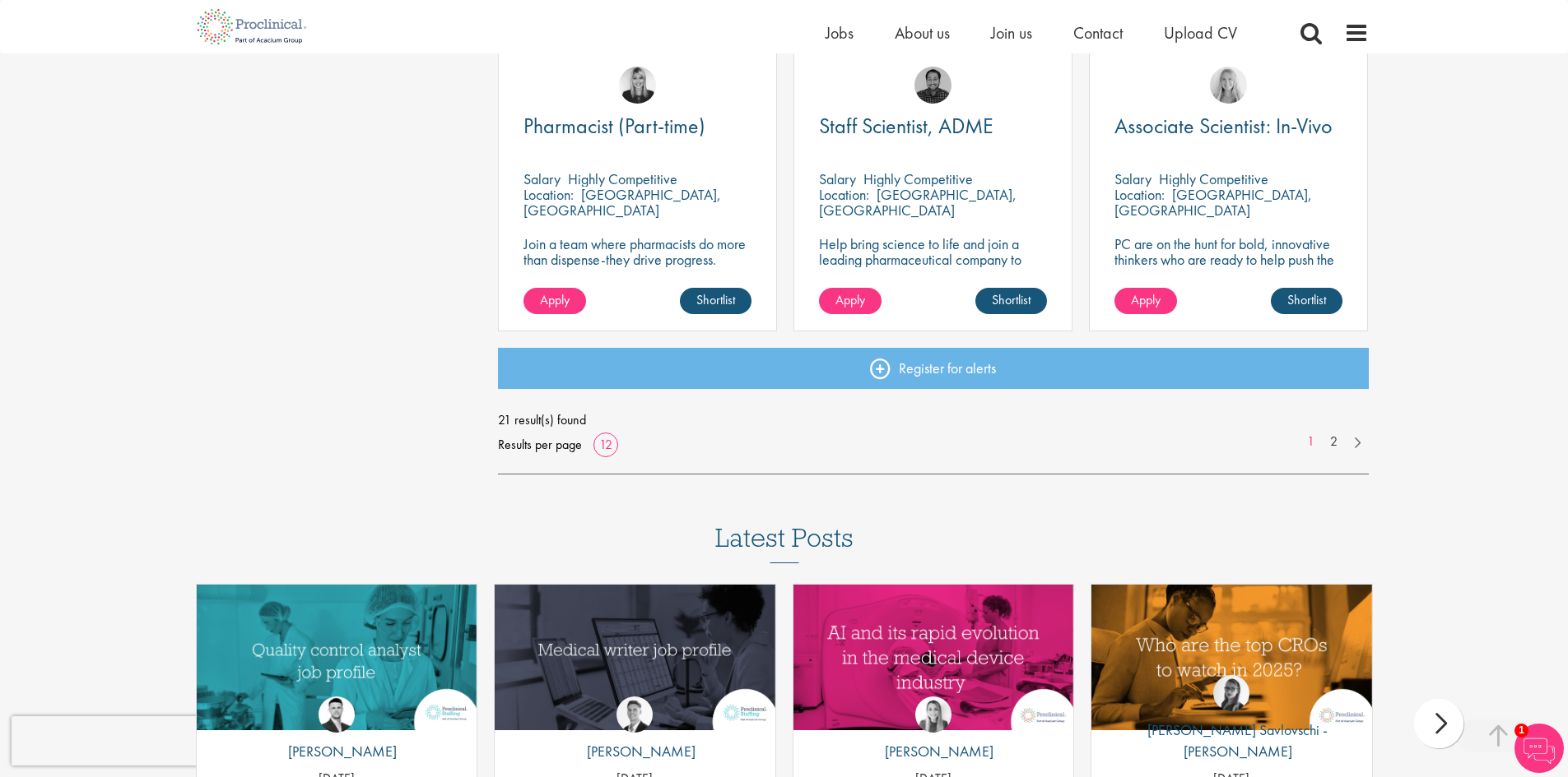
scroll to position [1234, 0]
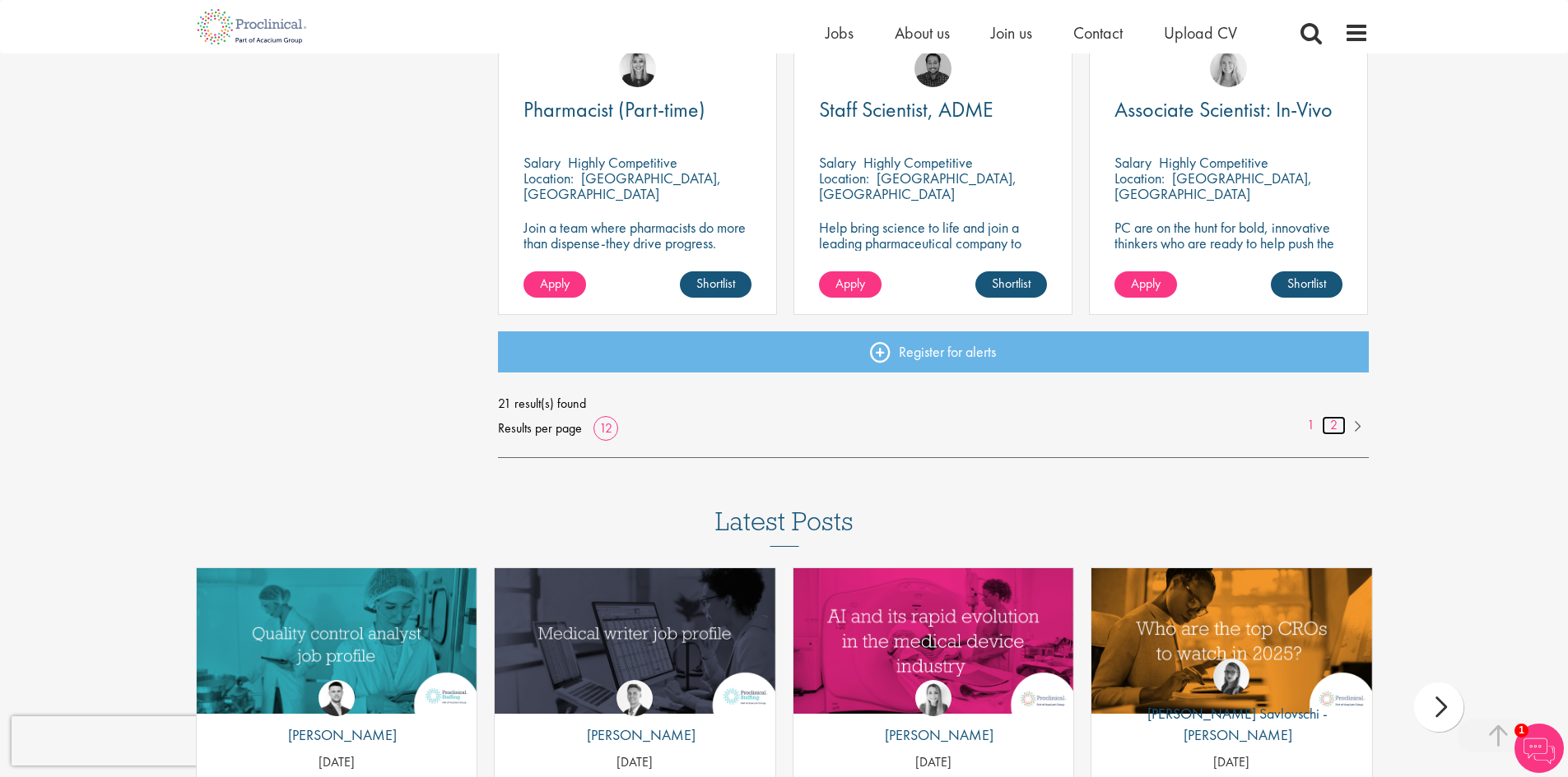
click at [1344, 425] on link "2" at bounding box center [1333, 425] width 24 height 19
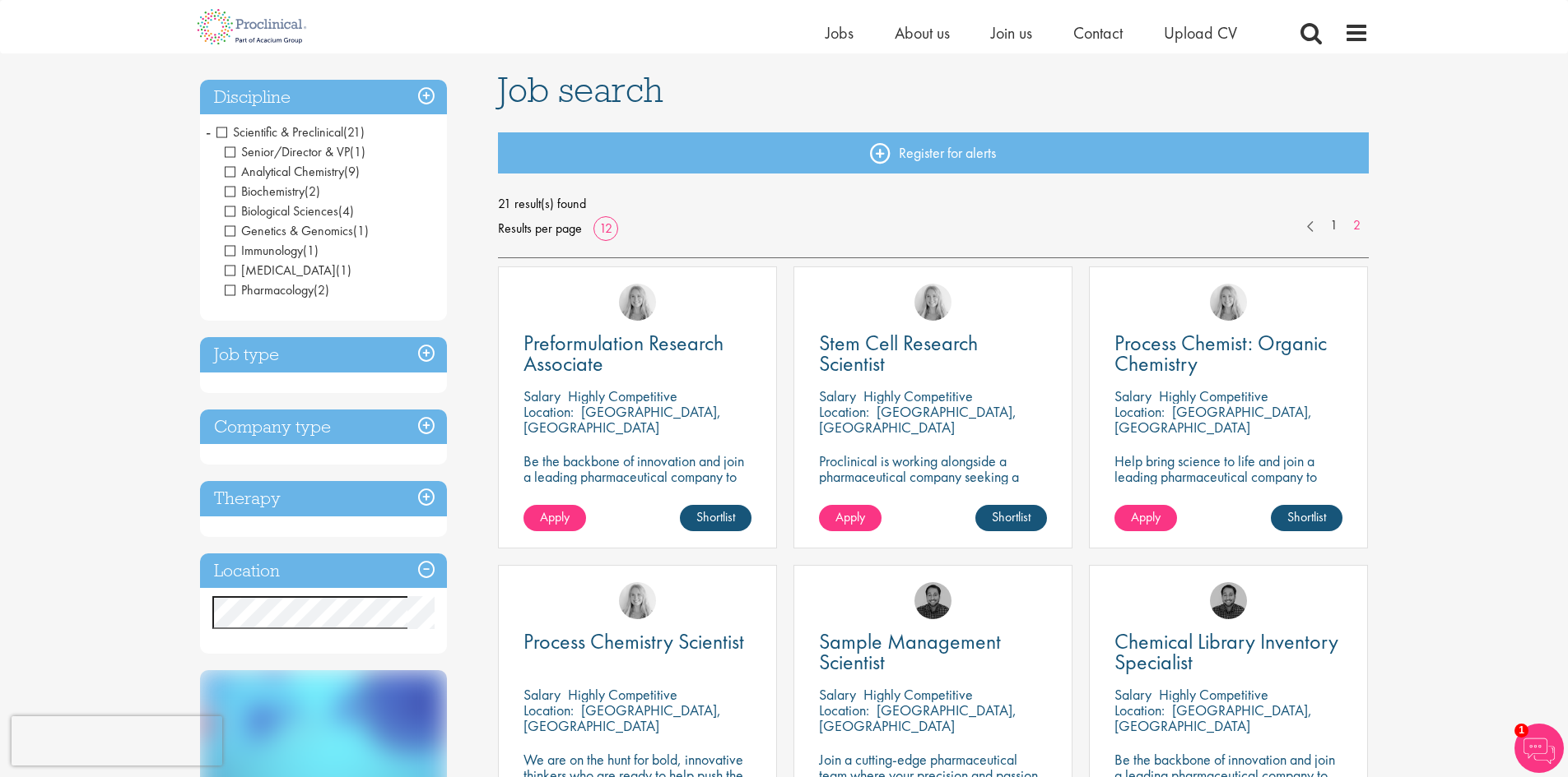
scroll to position [83, 0]
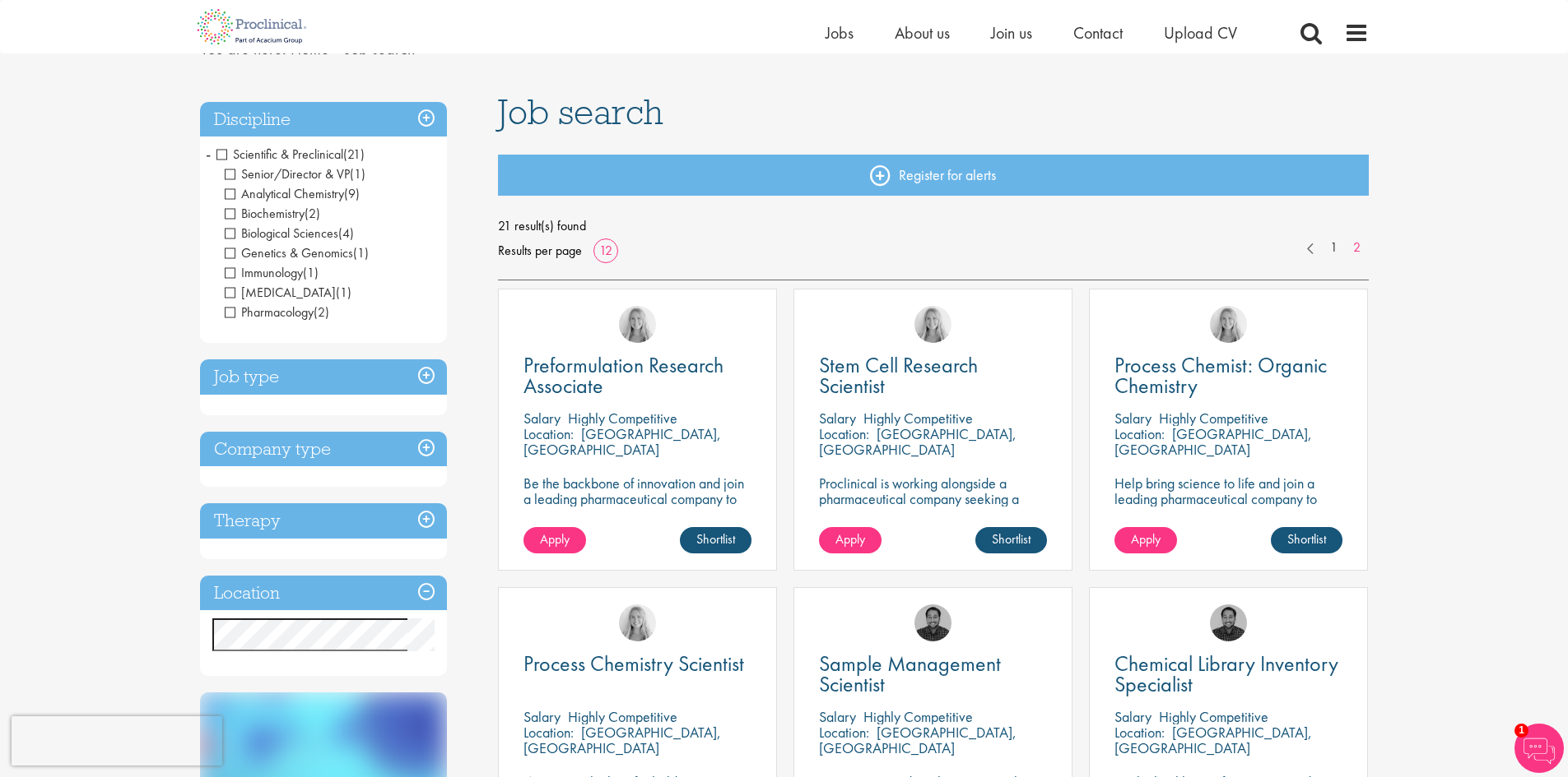
click at [225, 151] on span "Scientific & Preclinical" at bounding box center [280, 154] width 127 height 17
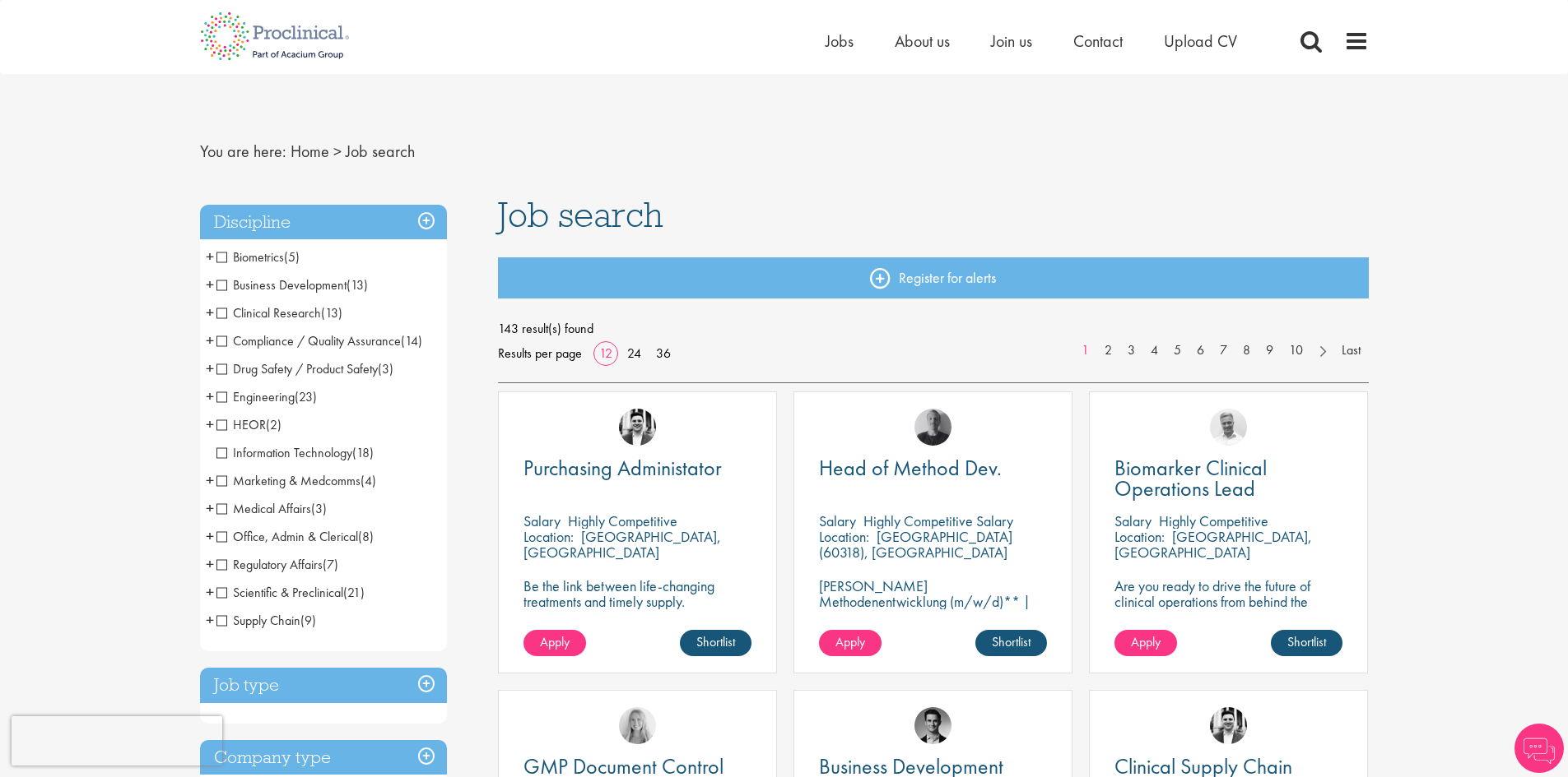
click at [226, 621] on span "Supply Chain" at bounding box center [259, 620] width 84 height 17
